Goal: Task Accomplishment & Management: Manage account settings

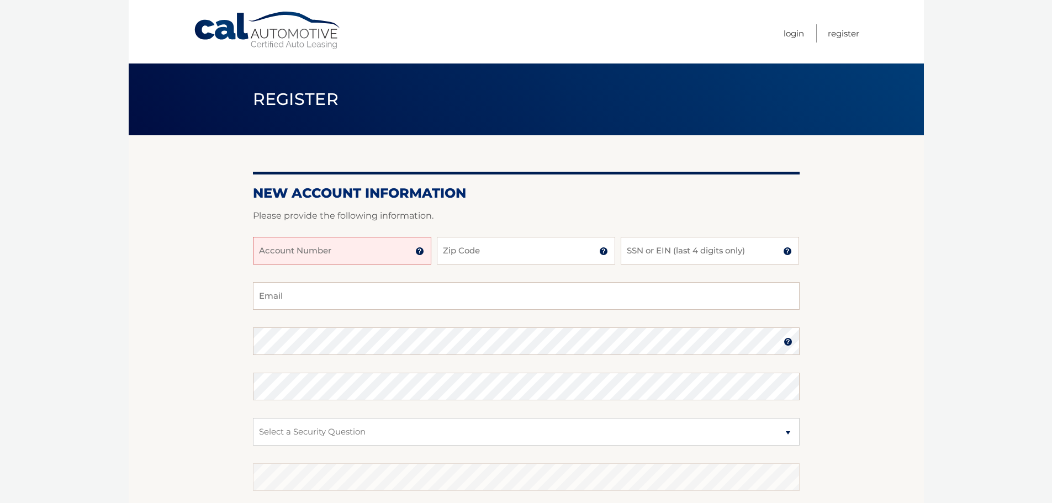
click at [402, 256] on input "Account Number" at bounding box center [342, 251] width 178 height 28
type input "44455997661"
click at [511, 250] on input "Zip Code" at bounding box center [526, 251] width 178 height 28
type input "08753"
type input "snugglet65@gmail.com"
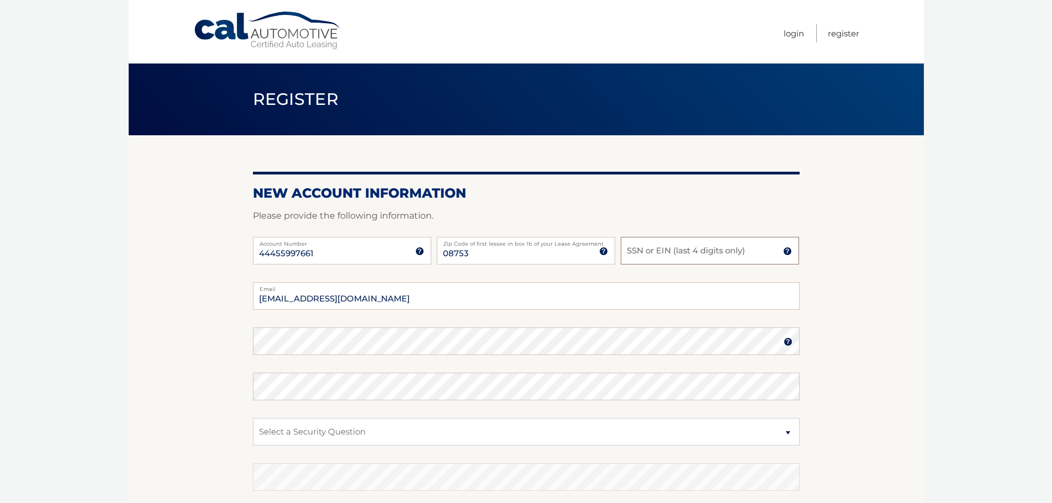
click at [661, 253] on input "SSN or EIN (last 4 digits only)" at bounding box center [709, 251] width 178 height 28
type input "2572"
click at [346, 412] on fieldset "snugglet65@gmail.com Email Password Password should be a minimum of 6 character…" at bounding box center [526, 424] width 546 height 284
click at [349, 428] on select "Select a Security Question What was the name of your elementary school? What is…" at bounding box center [526, 432] width 546 height 28
select select "1"
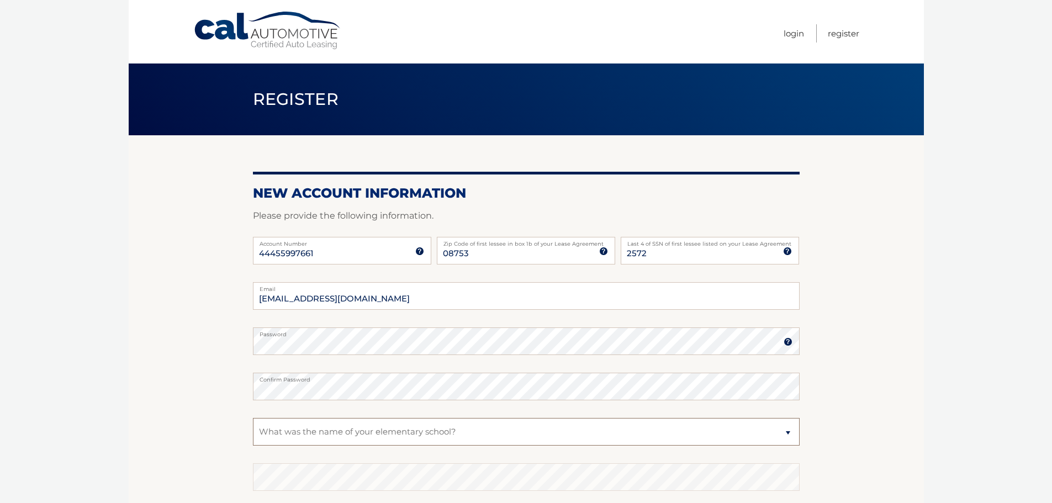
click at [253, 418] on select "Select a Security Question What was the name of your elementary school? What is…" at bounding box center [526, 432] width 546 height 28
click at [286, 430] on select "Select a Security Question What was the name of your elementary school? What is…" at bounding box center [526, 432] width 546 height 28
click at [347, 437] on select "Select a Security Question What was the name of your elementary school? What is…" at bounding box center [526, 432] width 546 height 28
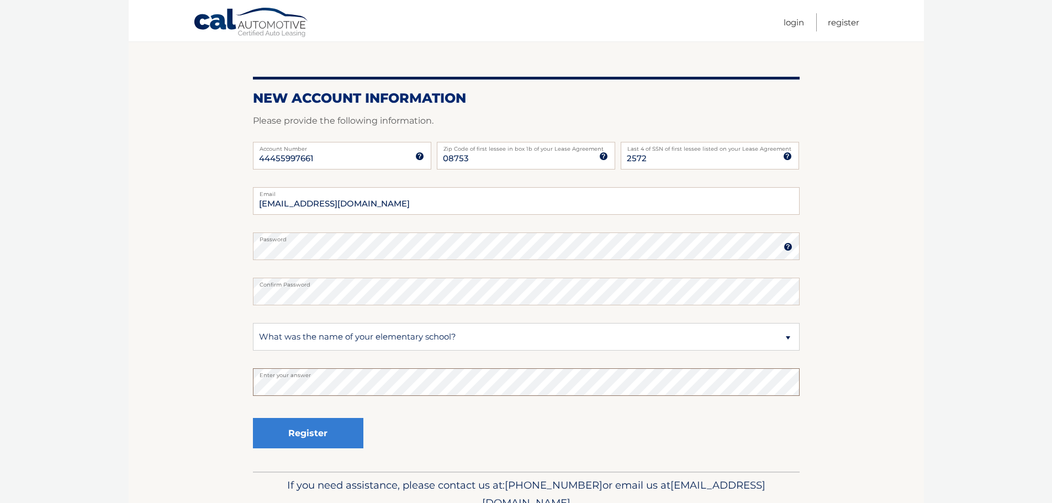
scroll to position [110, 0]
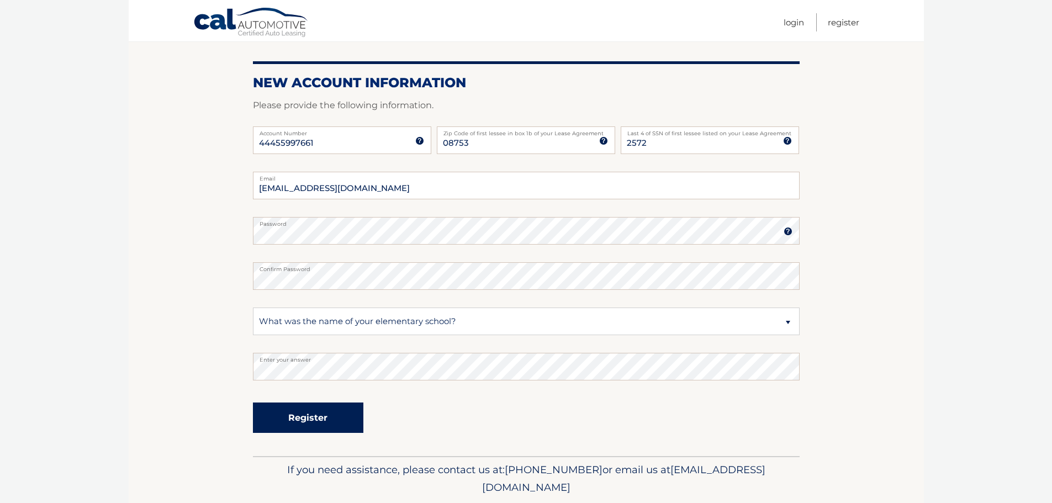
click at [314, 423] on button "Register" at bounding box center [308, 417] width 110 height 30
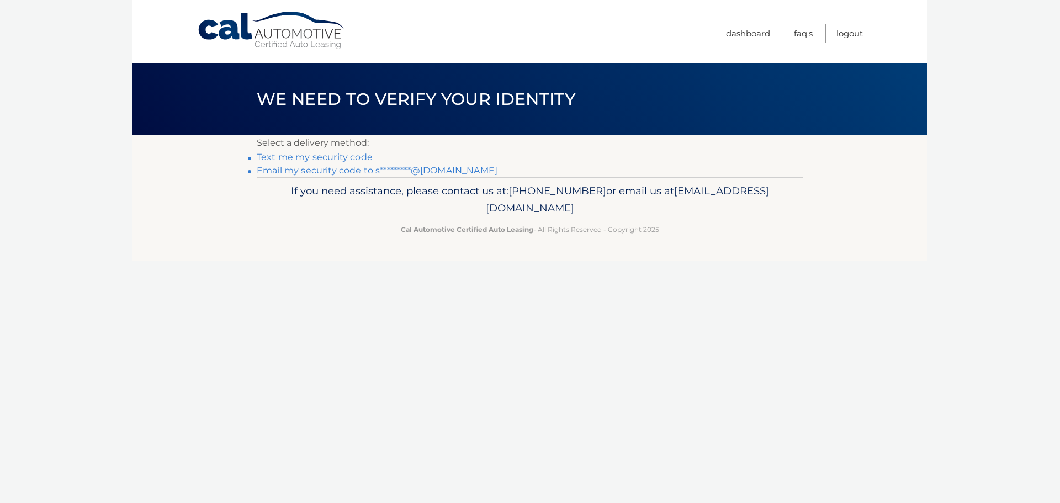
click at [296, 168] on link "Email my security code to s*********@gmail.com" at bounding box center [377, 170] width 241 height 10
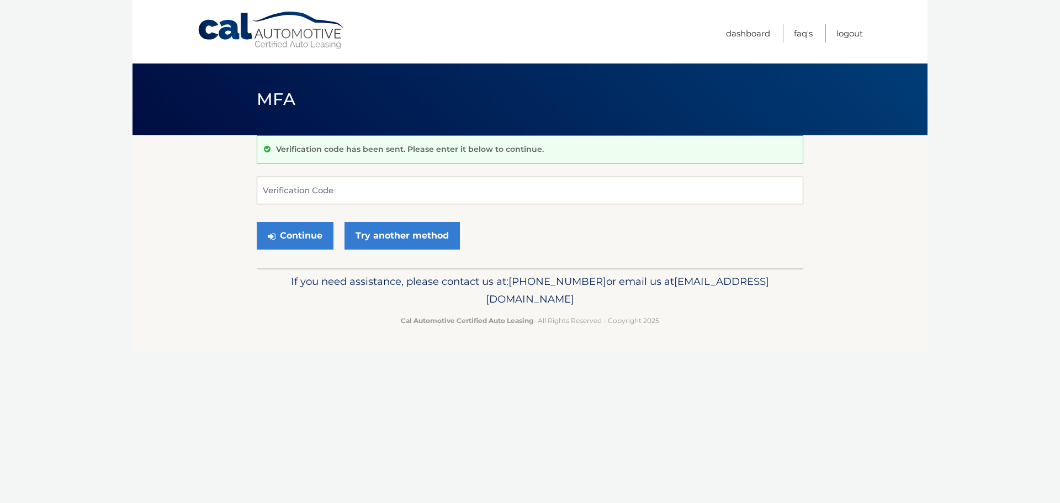
paste input "041840"
type input "041840"
click at [296, 235] on button "Continue" at bounding box center [295, 236] width 77 height 28
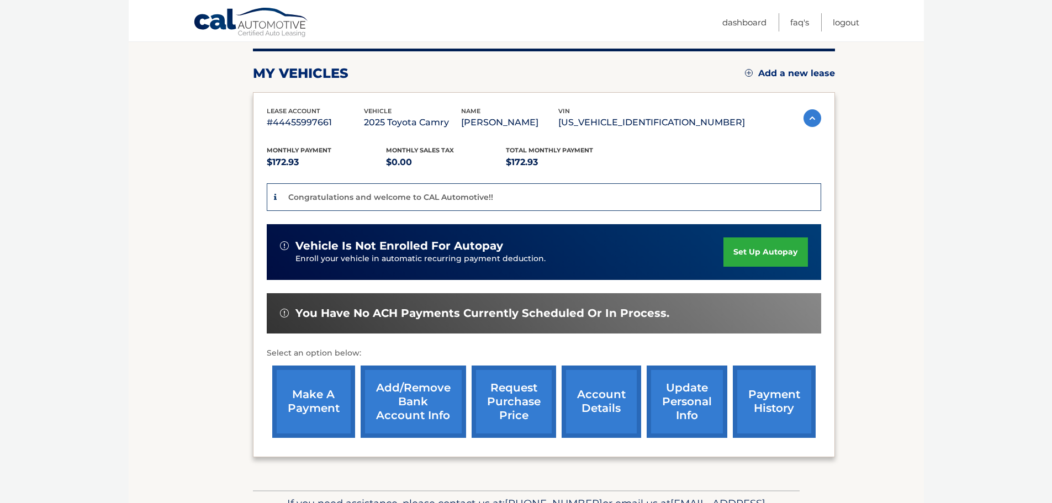
scroll to position [110, 0]
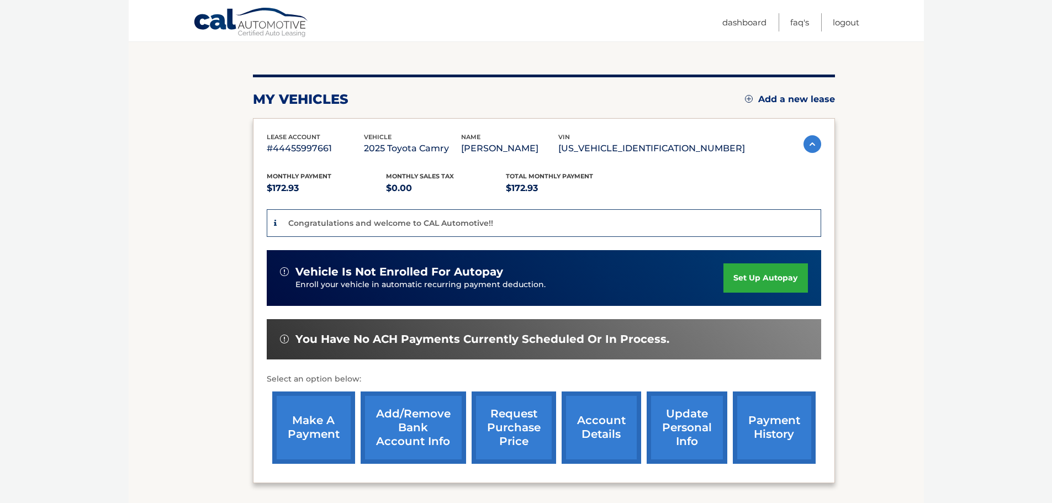
click at [770, 275] on link "set up autopay" at bounding box center [765, 277] width 84 height 29
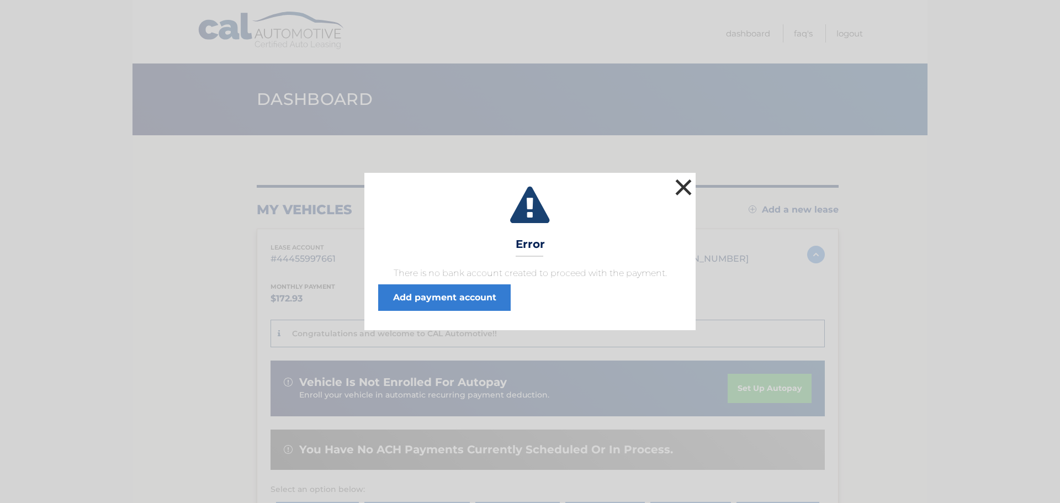
click at [681, 187] on button "×" at bounding box center [683, 187] width 22 height 22
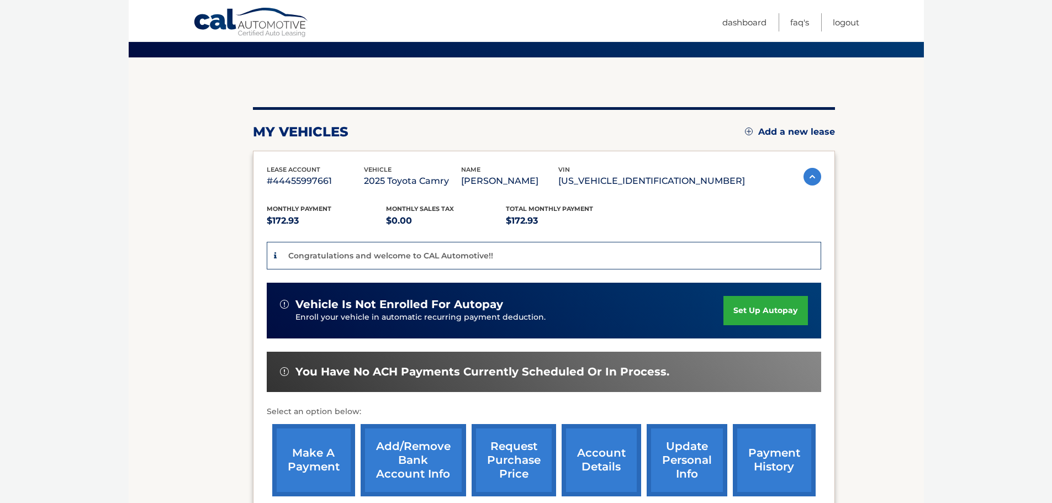
scroll to position [110, 0]
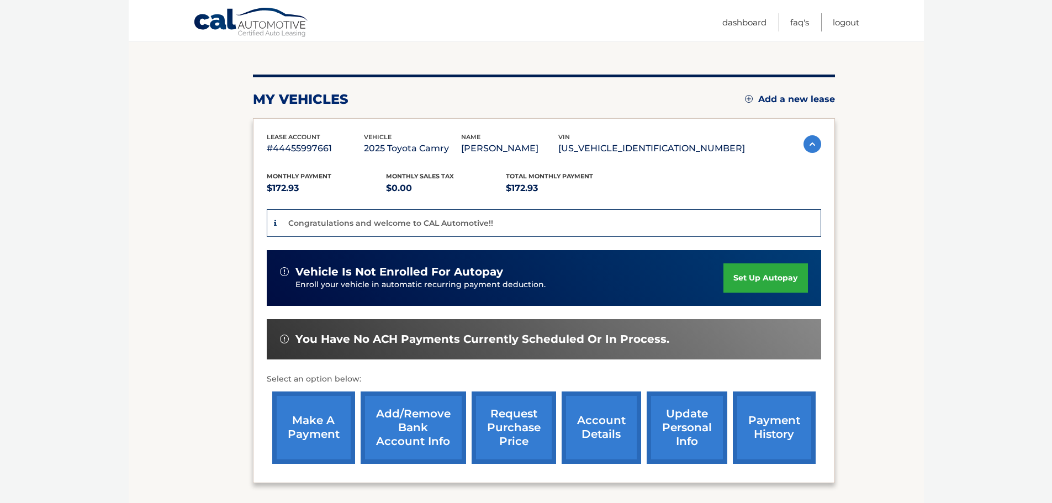
click at [741, 274] on link "set up autopay" at bounding box center [765, 277] width 84 height 29
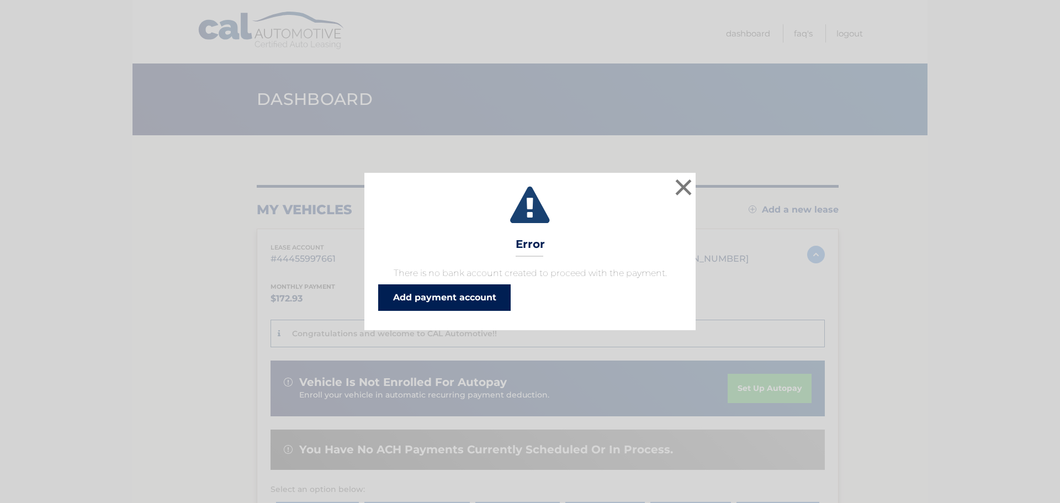
click at [412, 289] on link "Add payment account" at bounding box center [444, 297] width 132 height 26
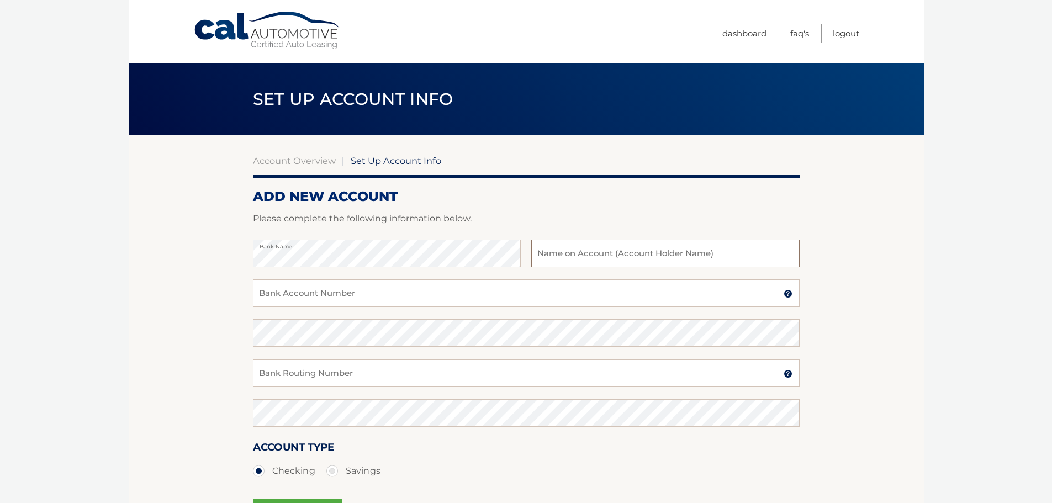
click at [586, 256] on input "text" at bounding box center [665, 254] width 268 height 28
type input "Judy L Giraldo"
click at [315, 299] on input "Bank Account Number" at bounding box center [526, 293] width 546 height 28
type input "2184578397"
click at [273, 368] on input "Bank Routing Number" at bounding box center [526, 373] width 546 height 28
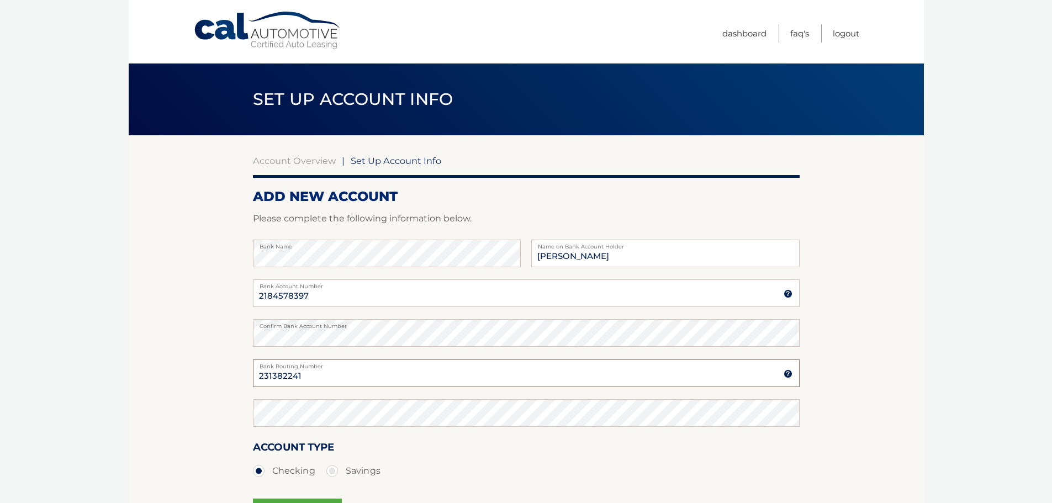
type input "231382241"
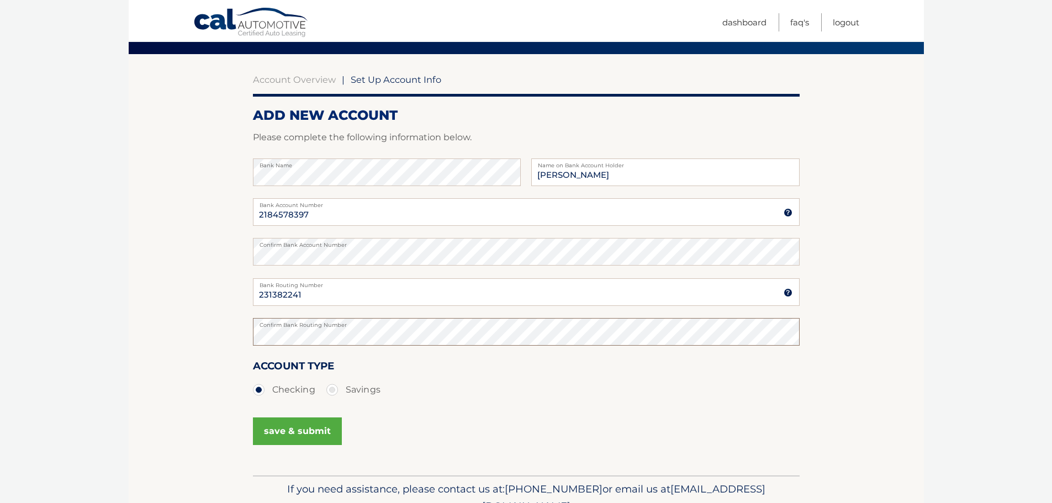
scroll to position [110, 0]
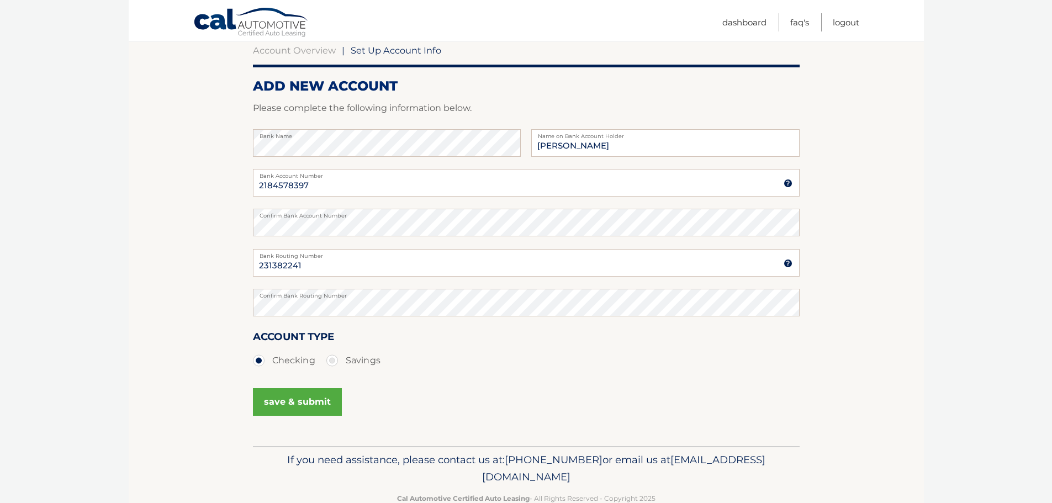
click at [294, 403] on button "save & submit" at bounding box center [297, 402] width 89 height 28
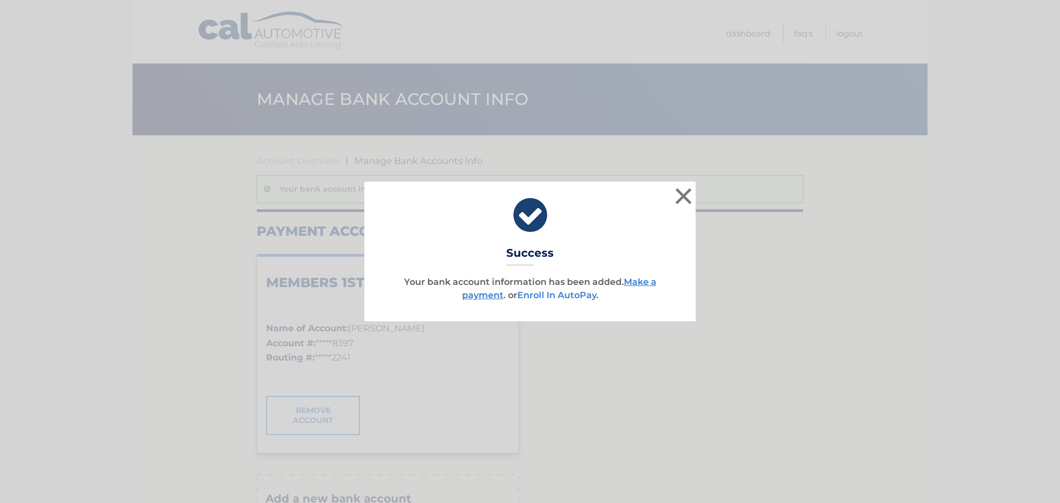
click at [556, 293] on link "Enroll In AutoPay" at bounding box center [556, 295] width 79 height 10
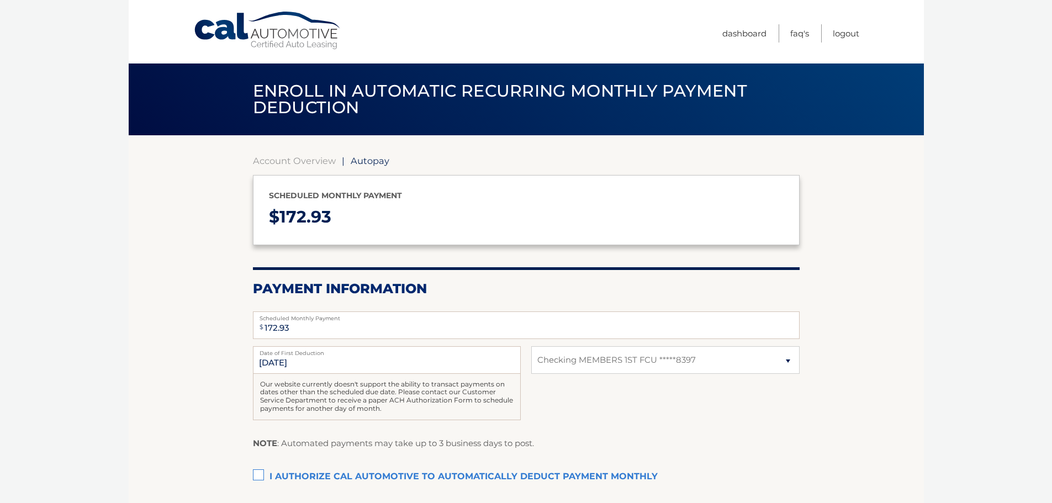
select select "NjNmYWE5NjktNGI4ZS00YmVjLTkwNjktYmU0YTQyMmZhNzlj"
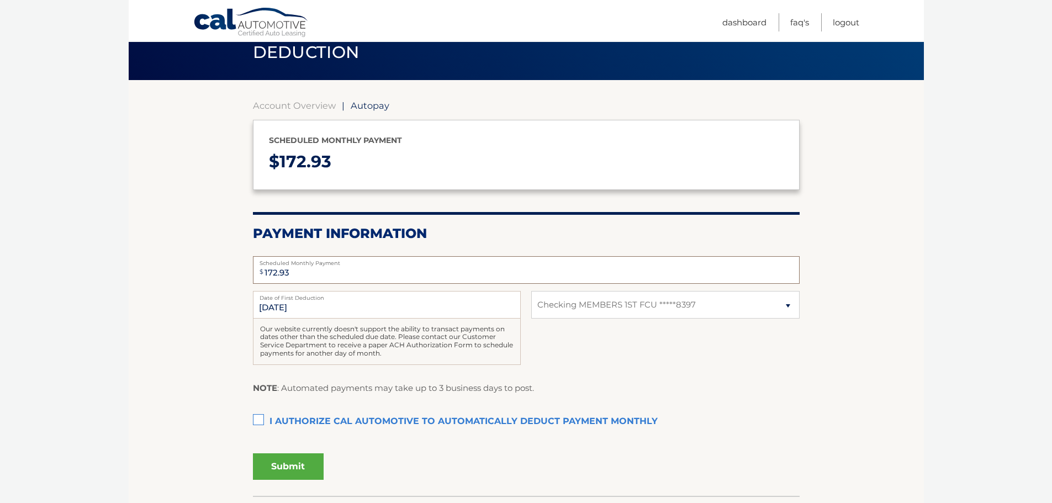
click at [306, 272] on input "172.93" at bounding box center [526, 270] width 546 height 28
type input "173.00"
click at [260, 420] on label "I authorize cal automotive to automatically deduct payment monthly This checkbo…" at bounding box center [526, 422] width 546 height 22
click at [0, 0] on input "I authorize cal automotive to automatically deduct payment monthly This checkbo…" at bounding box center [0, 0] width 0 height 0
click at [291, 466] on button "Submit" at bounding box center [288, 466] width 71 height 26
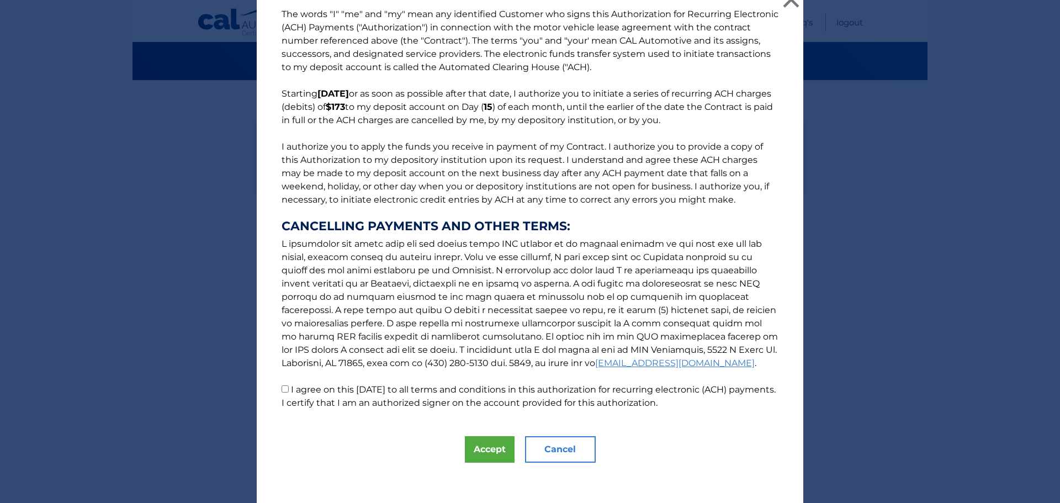
scroll to position [19, 0]
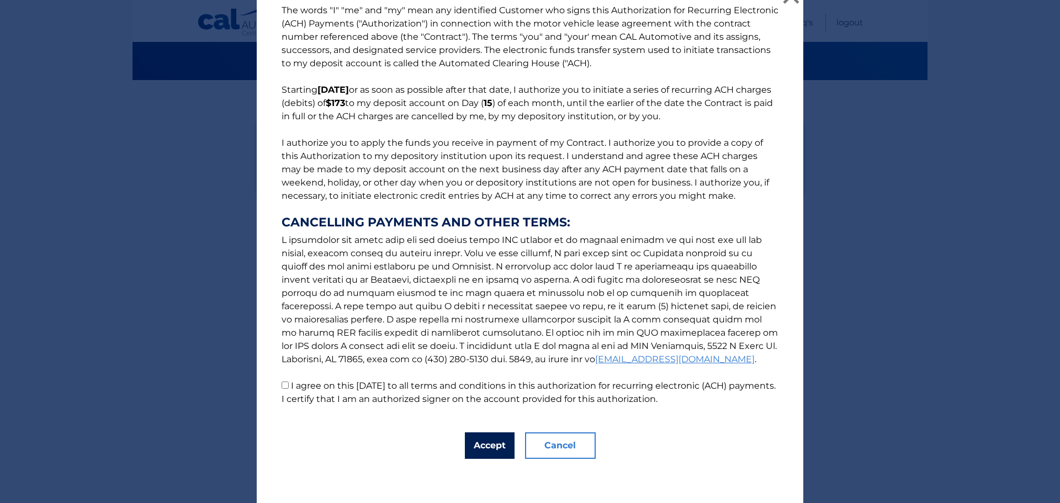
click at [497, 442] on button "Accept" at bounding box center [490, 445] width 50 height 26
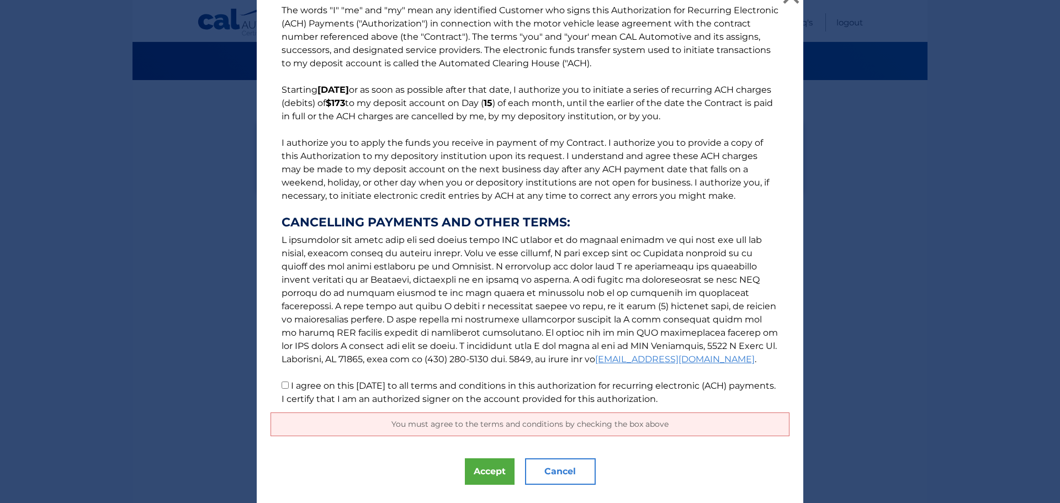
click at [282, 387] on input "I agree on this 08/31/2025 to all terms and conditions in this authorization fo…" at bounding box center [285, 384] width 7 height 7
checkbox input "true"
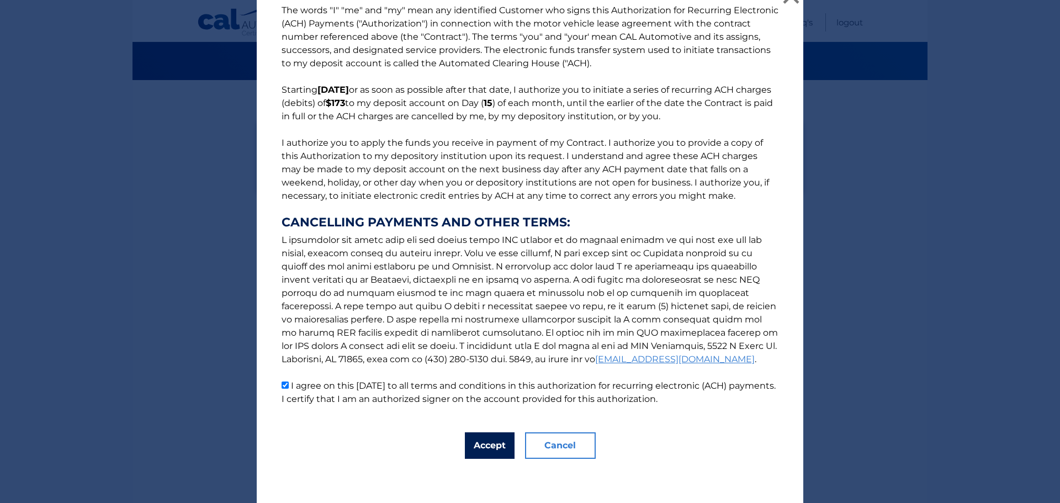
click at [482, 445] on button "Accept" at bounding box center [490, 445] width 50 height 26
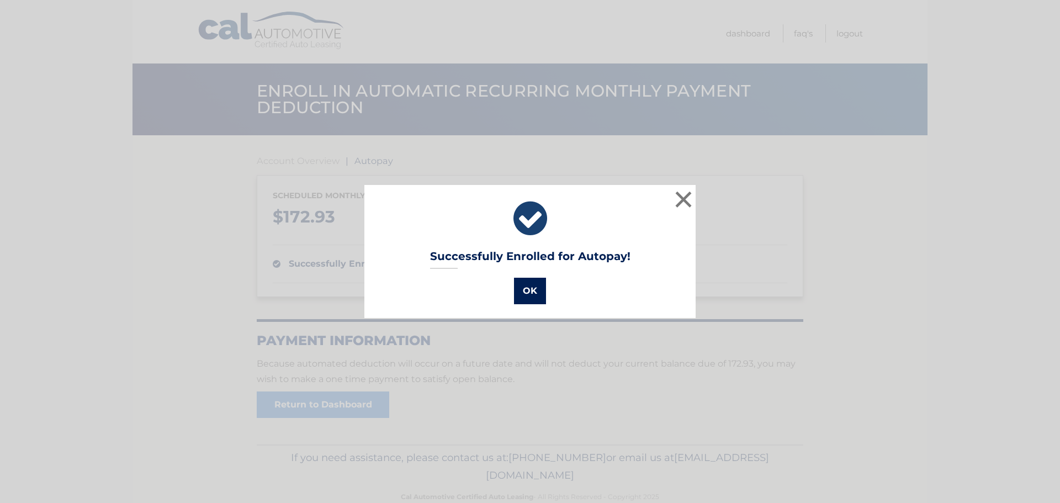
click at [523, 297] on button "OK" at bounding box center [530, 291] width 32 height 26
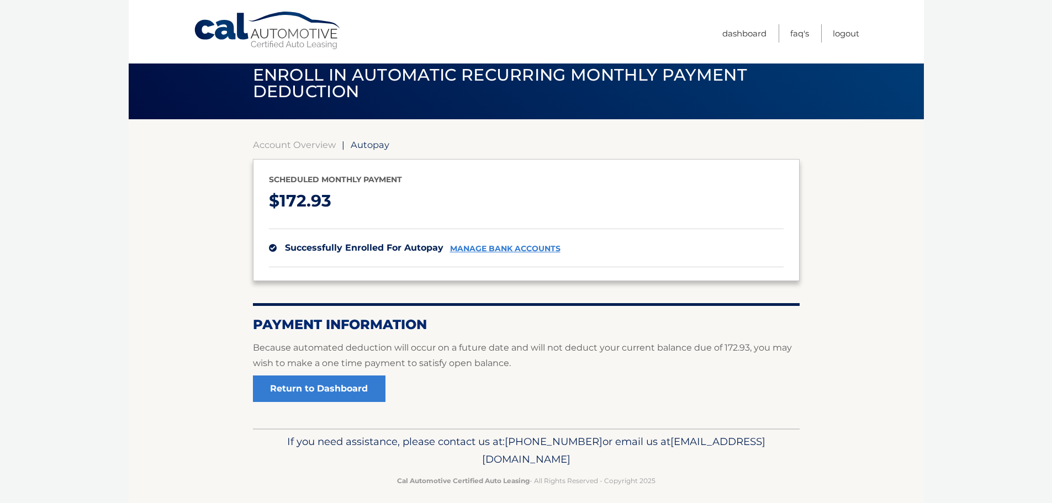
scroll to position [25, 0]
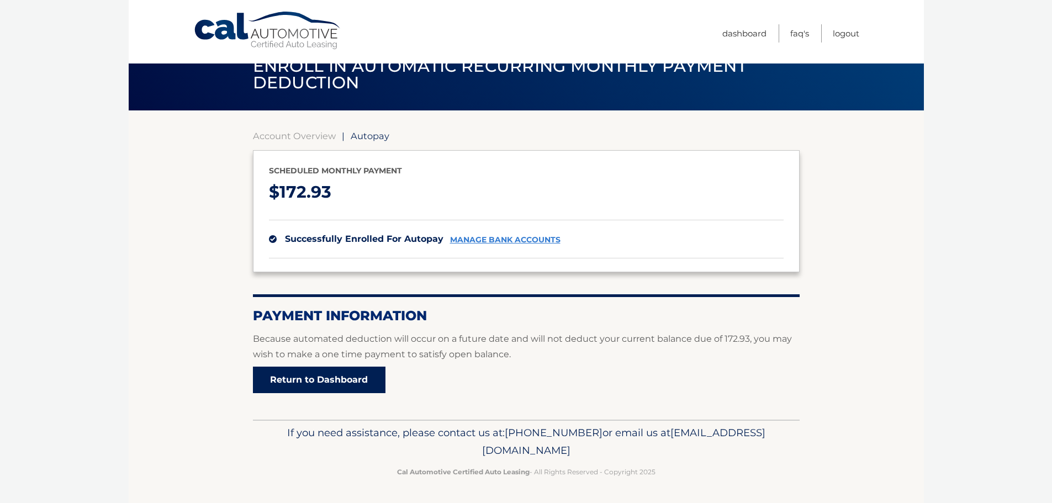
click at [309, 381] on link "Return to Dashboard" at bounding box center [319, 380] width 132 height 26
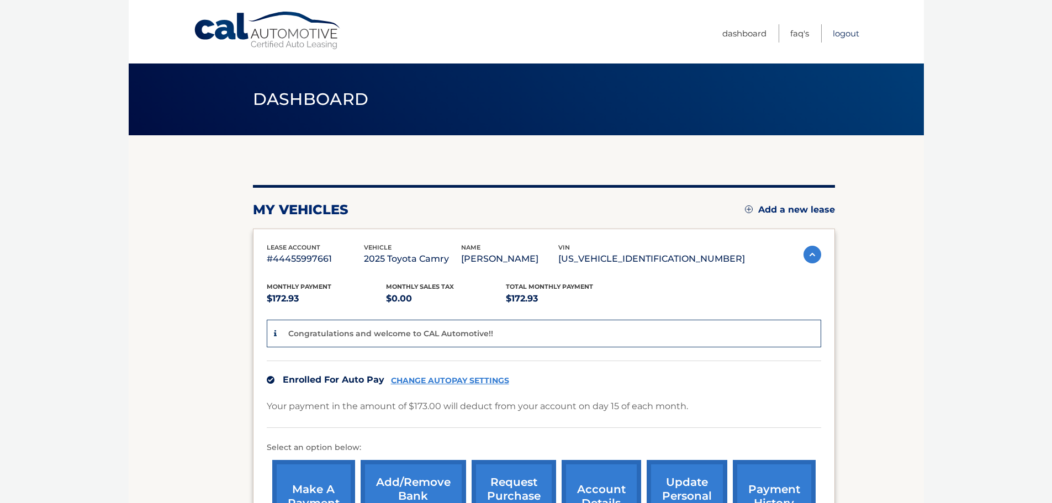
click at [848, 34] on link "Logout" at bounding box center [845, 33] width 26 height 18
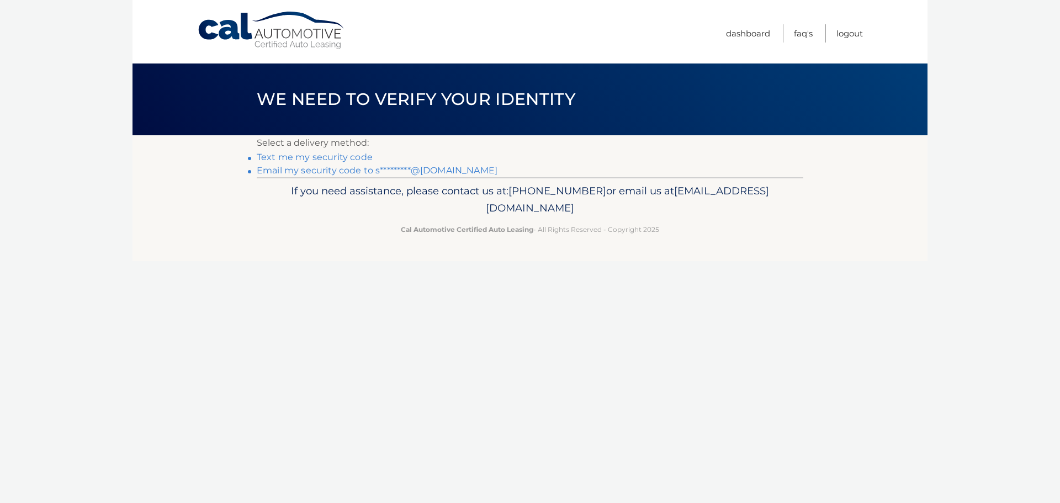
click at [294, 172] on link "Email my security code to s*********@gmail.com" at bounding box center [377, 170] width 241 height 10
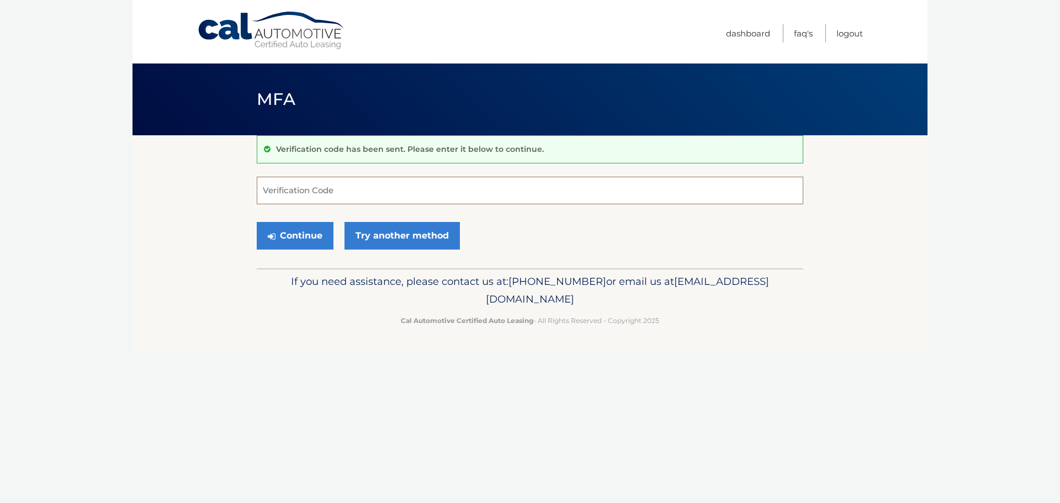
paste input "824852"
click at [286, 230] on button "Continue" at bounding box center [295, 236] width 77 height 28
click at [304, 189] on input "824852" at bounding box center [530, 191] width 546 height 28
click at [280, 232] on button "Continue" at bounding box center [295, 236] width 77 height 28
type input "824852"
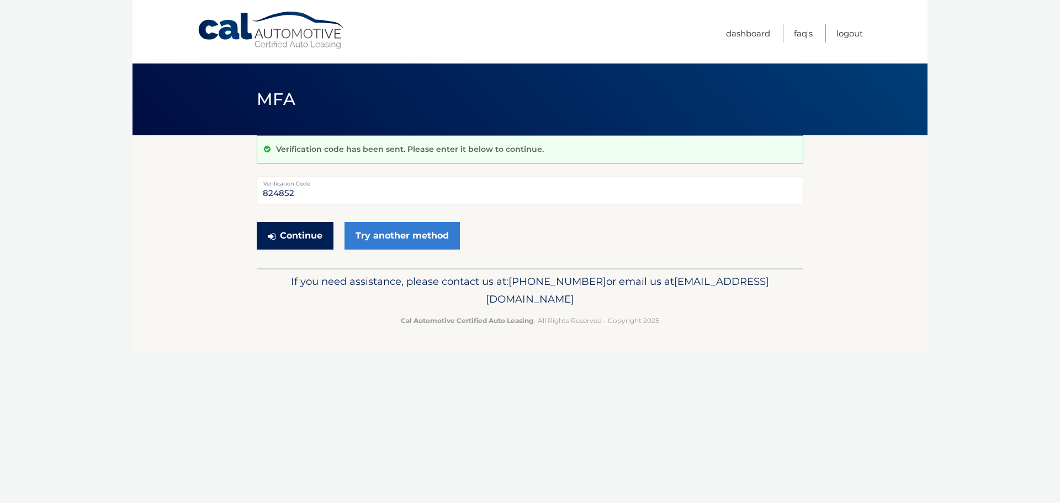
click at [285, 229] on button "Continue" at bounding box center [295, 236] width 77 height 28
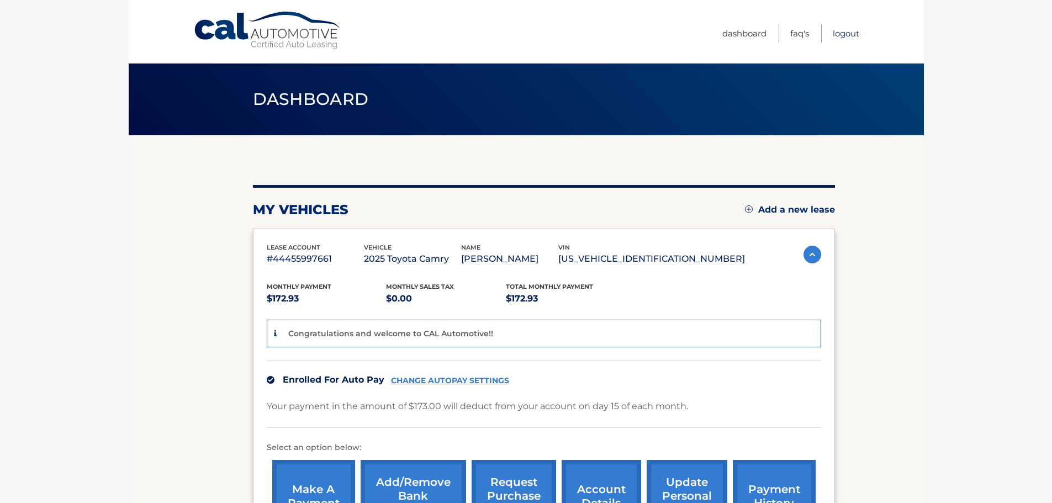
click at [847, 35] on link "Logout" at bounding box center [845, 33] width 26 height 18
